Goal: Find contact information: Find contact information

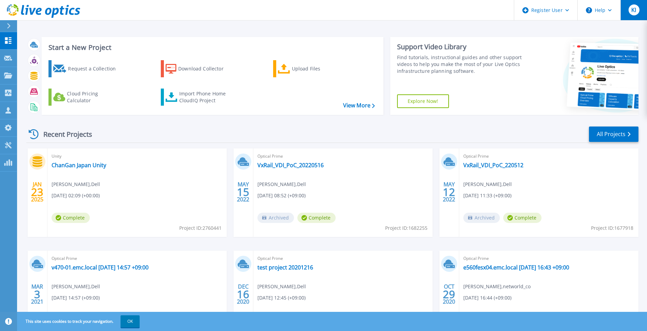
click at [633, 14] on div "KI" at bounding box center [634, 9] width 11 height 11
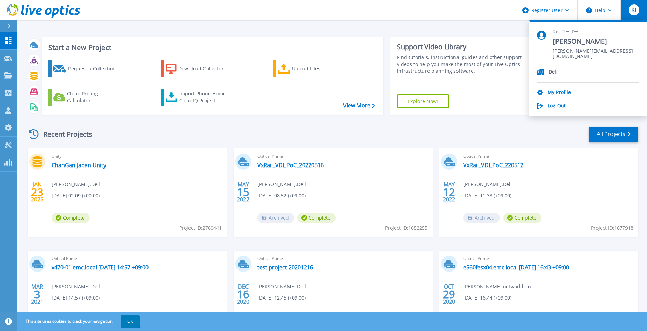
click at [630, 29] on div "Dell ユーザー Keiichi Ishiyama Keiichi.Ishiyama@dell.com" at bounding box center [588, 45] width 102 height 33
click at [608, 10] on icon at bounding box center [610, 10] width 4 height 2
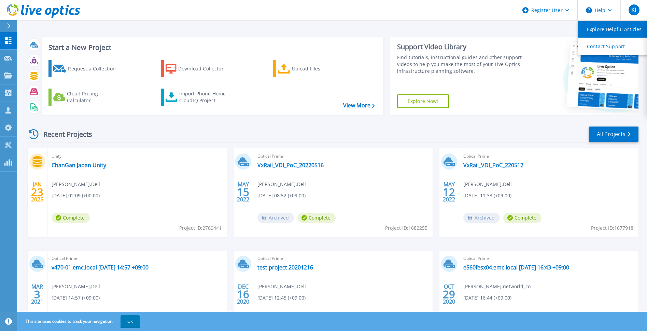
click at [647, 31] on link "Explore Helpful Articles" at bounding box center [616, 29] width 76 height 17
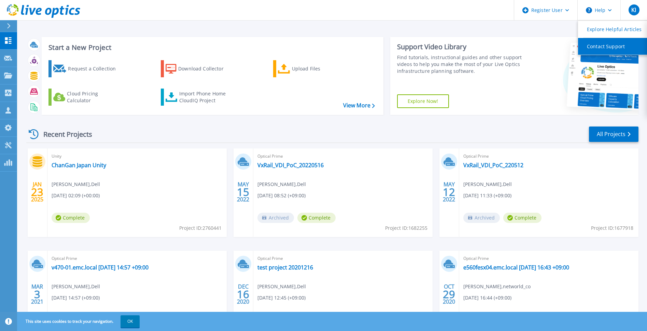
click at [593, 50] on link "Contact Support" at bounding box center [616, 46] width 76 height 17
click at [222, 322] on div "This site uses cookies to track your navigation. OK" at bounding box center [323, 320] width 647 height 19
click at [643, 167] on div "Start a New Project Request a Collection Download Collector Upload Files Cloud …" at bounding box center [332, 179] width 630 height 358
click at [56, 14] on icon at bounding box center [55, 13] width 8 height 10
